Goal: Download file/media

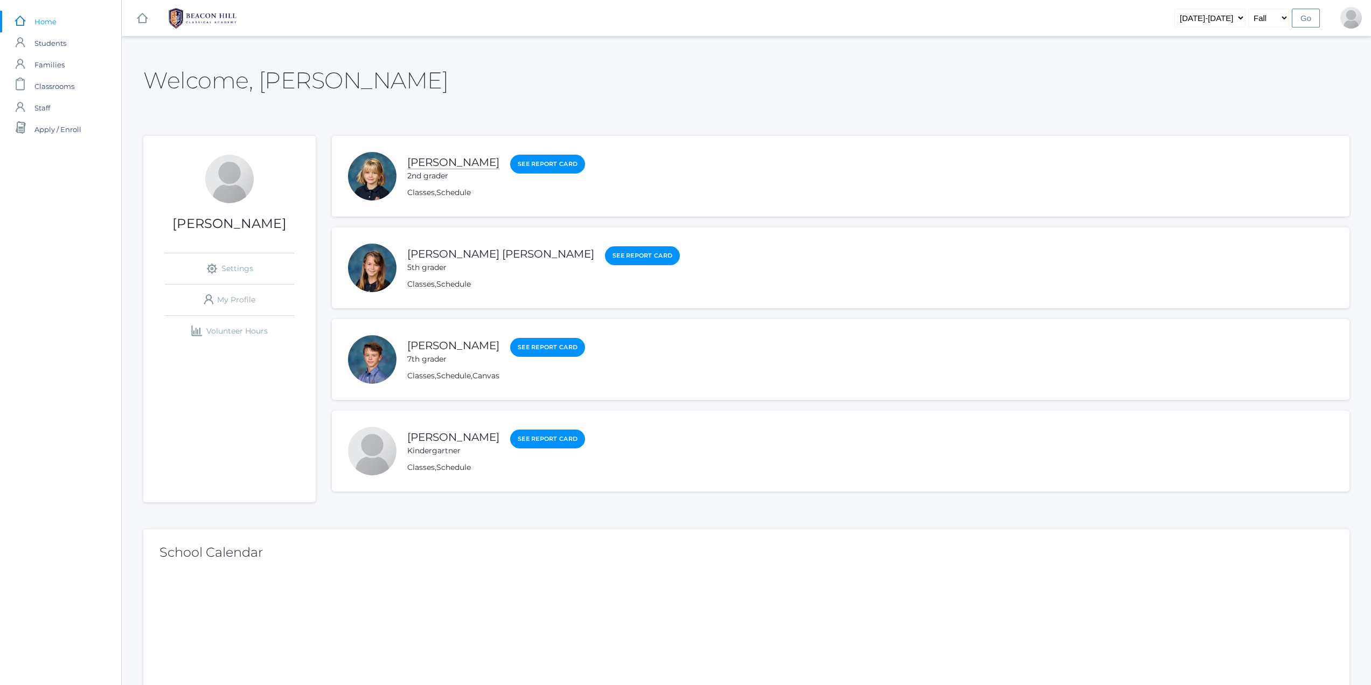
click at [425, 162] on link "[PERSON_NAME]" at bounding box center [453, 162] width 92 height 13
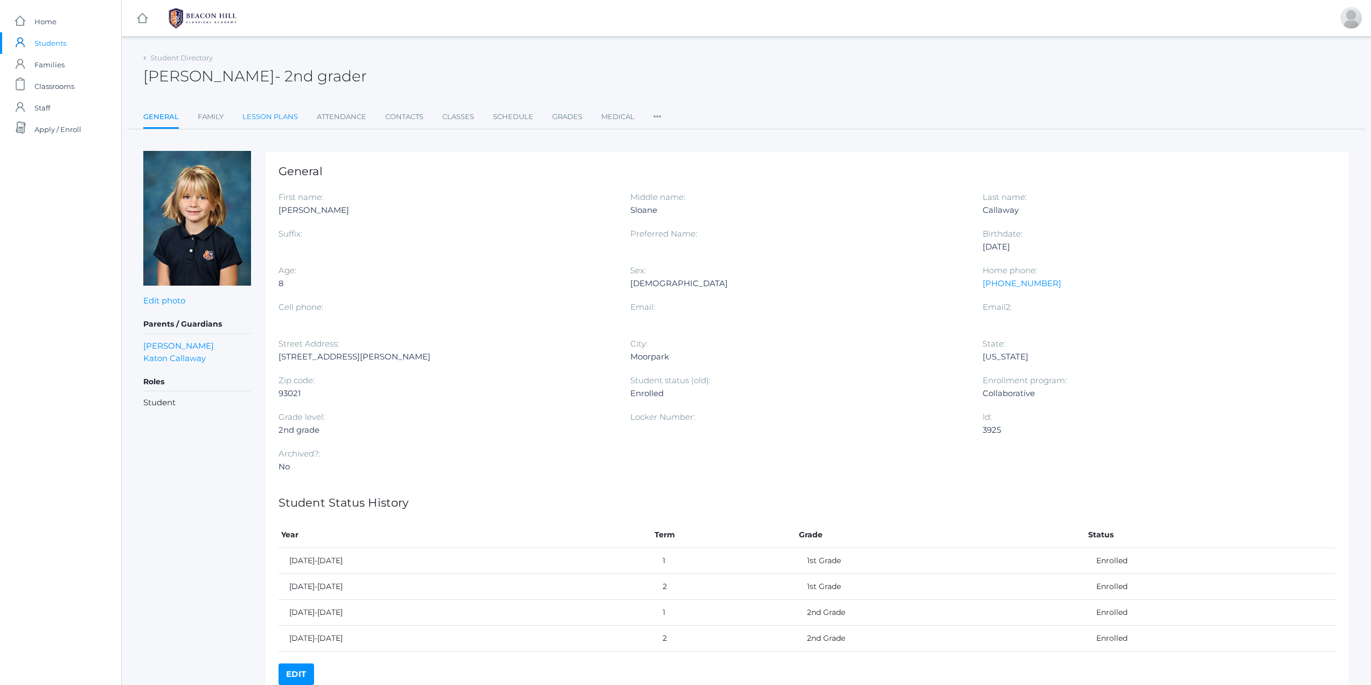
click at [249, 118] on link "Lesson Plans" at bounding box center [269, 117] width 55 height 22
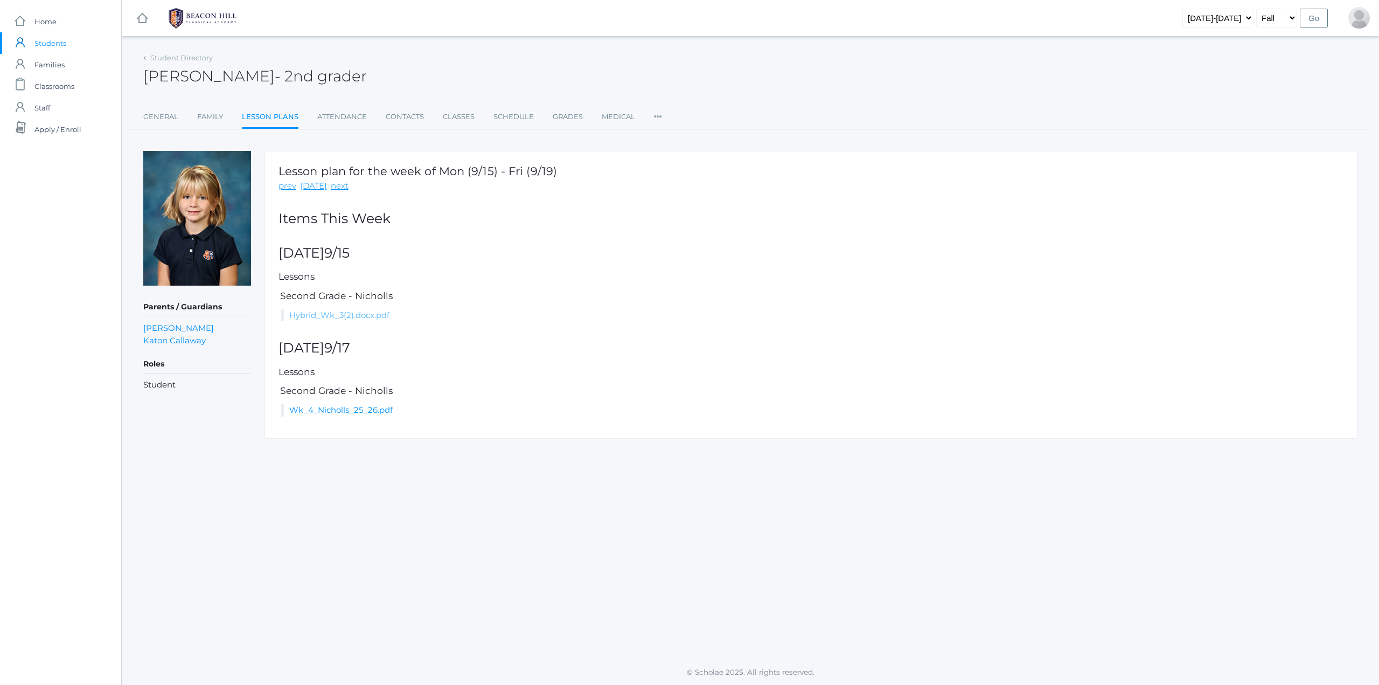
click at [353, 316] on link "Hybrid_Wk_3(2).docx.pdf" at bounding box center [339, 315] width 100 height 10
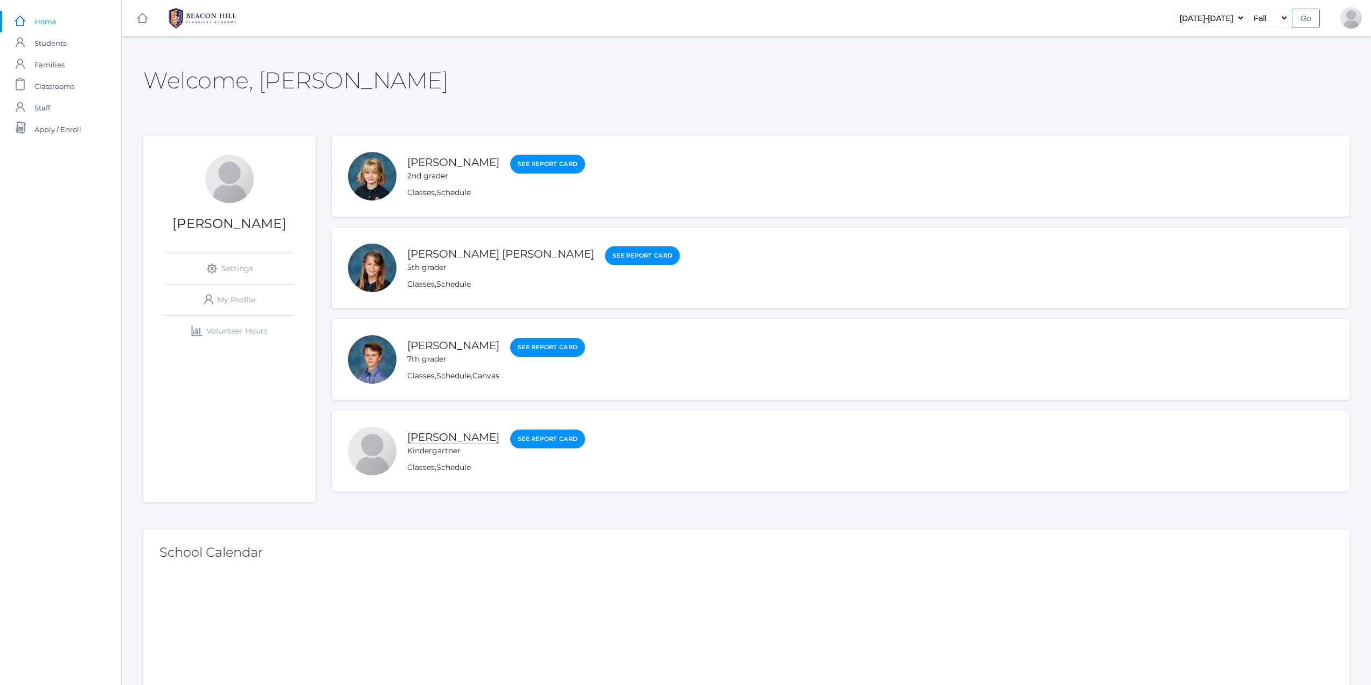
click at [425, 436] on link "[PERSON_NAME]" at bounding box center [453, 437] width 92 height 13
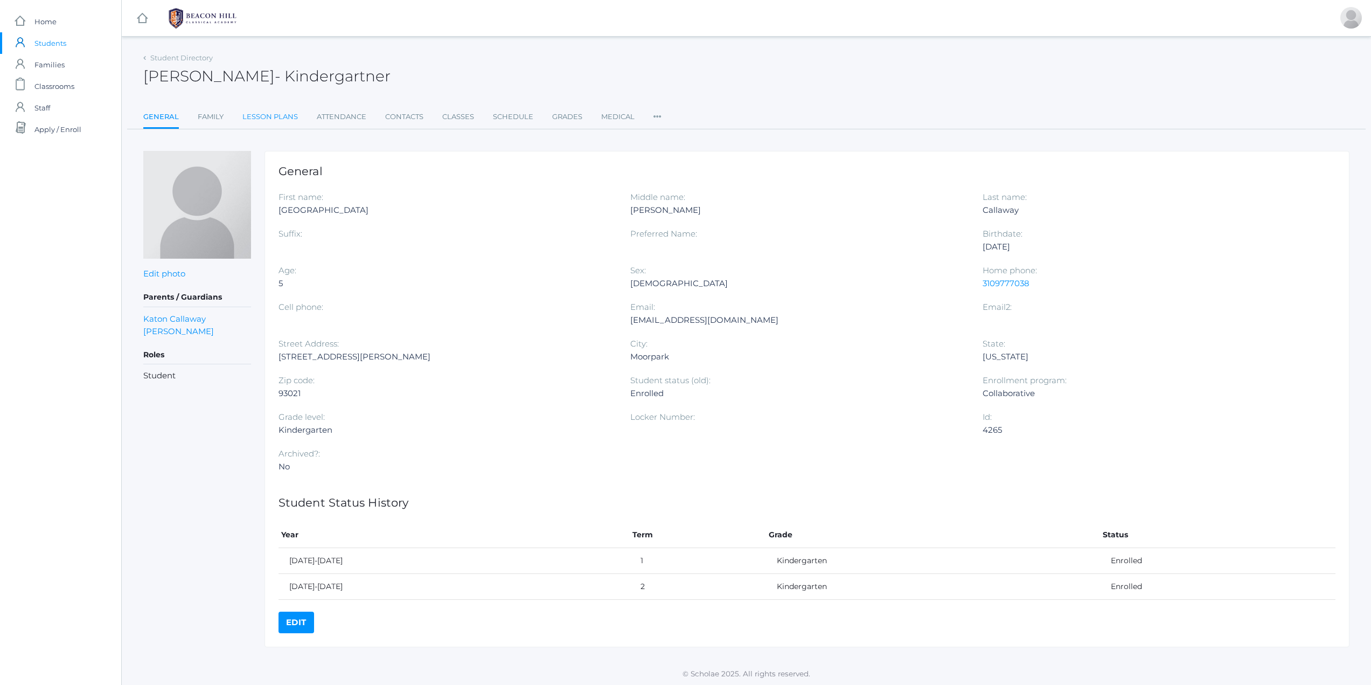
click at [274, 117] on link "Lesson Plans" at bounding box center [269, 117] width 55 height 22
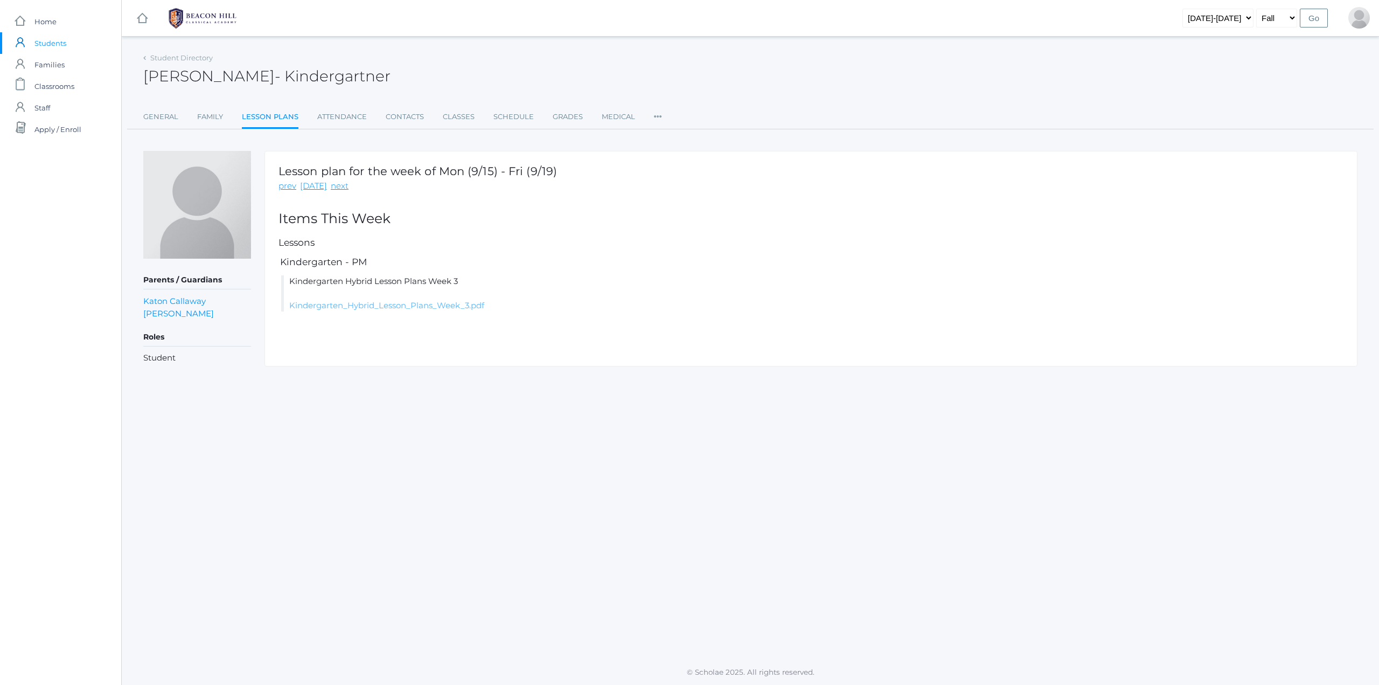
click at [341, 307] on link "Kindergarten_Hybrid_Lesson_Plans_Week_3.pdf" at bounding box center [386, 305] width 195 height 10
